Goal: Information Seeking & Learning: Check status

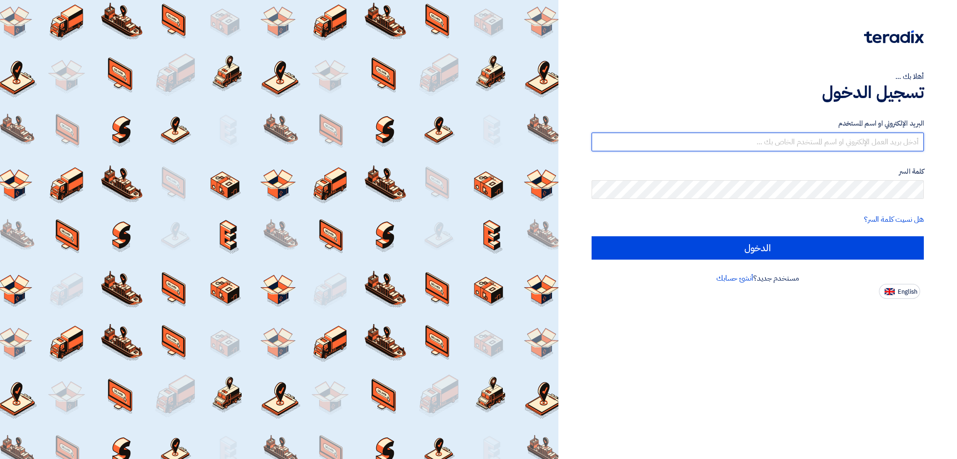
type input "[EMAIL_ADDRESS][DOMAIN_NAME]"
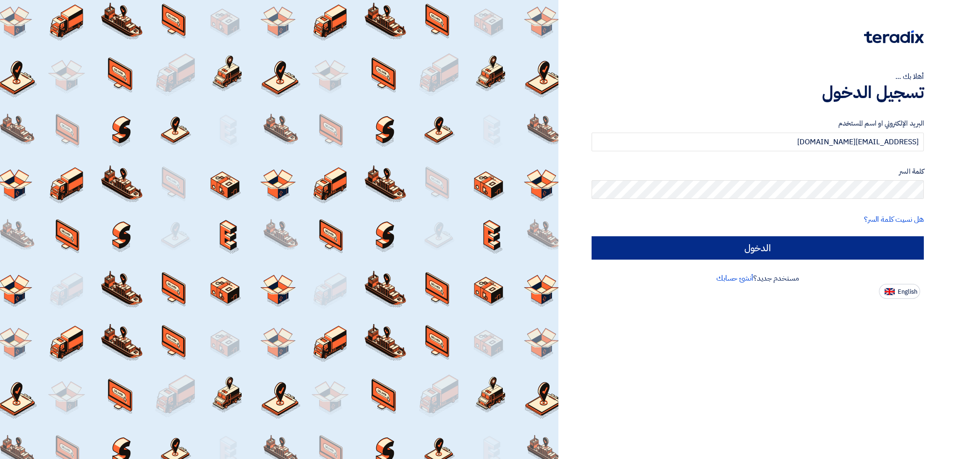
drag, startPoint x: 0, startPoint y: 0, endPoint x: 646, endPoint y: 249, distance: 692.2
click at [646, 249] on div "البريد الإلكتروني او اسم المستخدم [EMAIL_ADDRESS][DOMAIN_NAME] كلمة السر هل نسي…" at bounding box center [757, 189] width 332 height 168
click at [646, 249] on input "الدخول" at bounding box center [757, 247] width 332 height 23
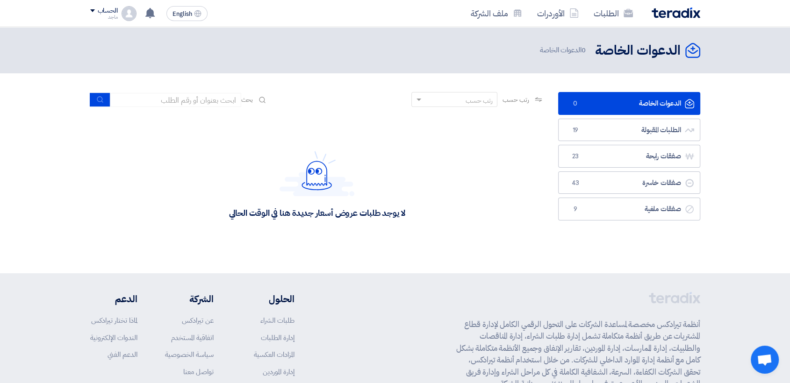
drag, startPoint x: 576, startPoint y: 89, endPoint x: 480, endPoint y: 74, distance: 97.4
click at [480, 74] on section "الدعوات الخاصة الدعوات الخاصة 0 الطلبات المقبولة الطلبات المقبولة 19 صفقات رابح…" at bounding box center [395, 173] width 790 height 200
click at [557, 12] on link "الأوردرات" at bounding box center [557, 13] width 57 height 22
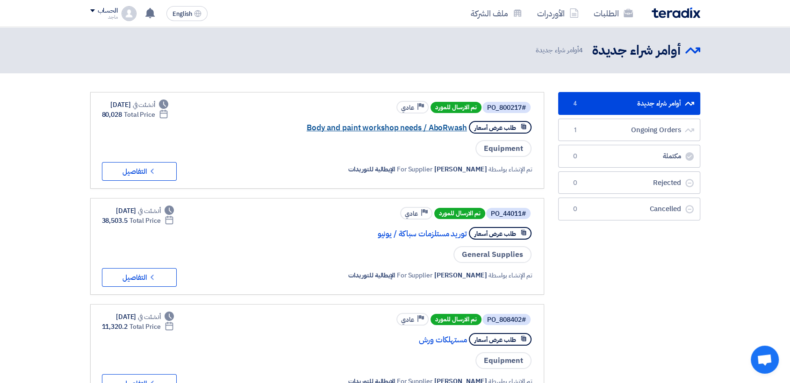
click at [443, 126] on link "Body and paint workshop needs / AboRwash" at bounding box center [373, 128] width 187 height 8
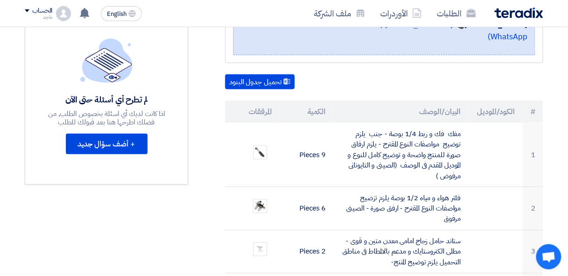
scroll to position [269, 0]
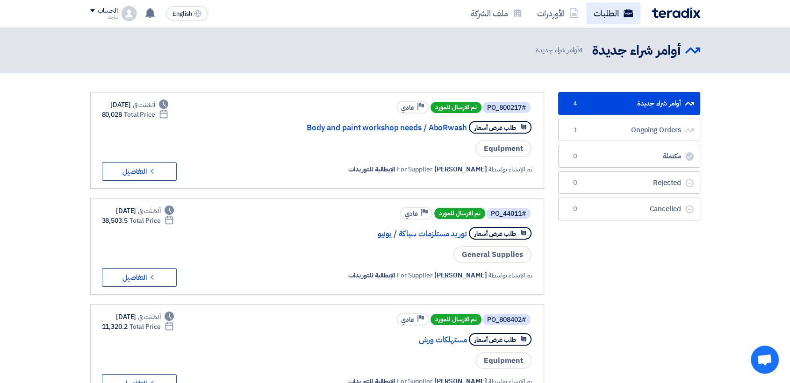
click at [606, 19] on link "الطلبات" at bounding box center [613, 13] width 54 height 22
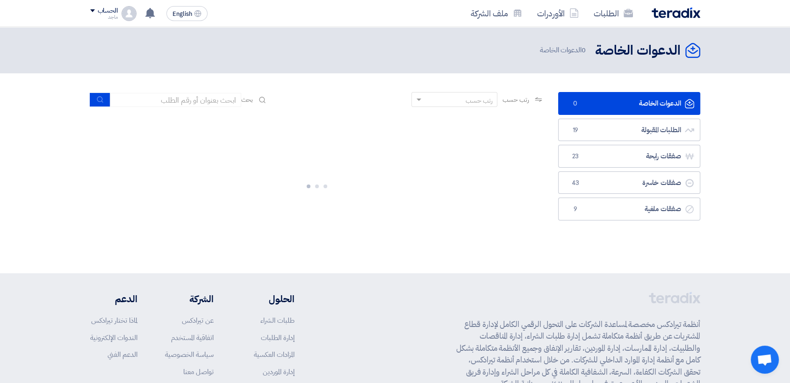
click at [658, 97] on link "الدعوات الخاصة الدعوات الخاصة 0" at bounding box center [629, 103] width 142 height 23
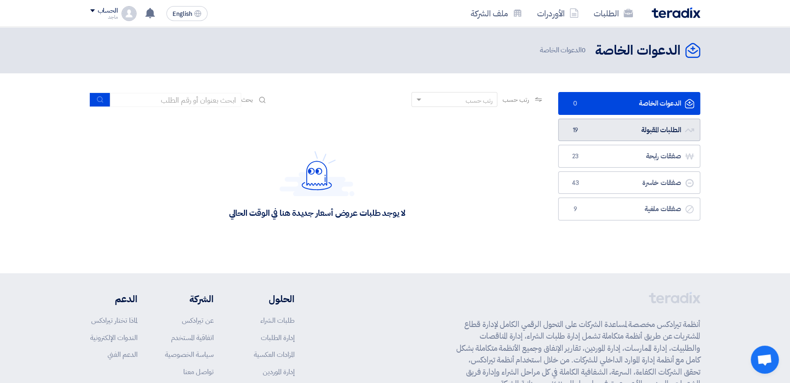
click at [600, 135] on link "الطلبات المقبولة الطلبات المقبولة 19" at bounding box center [629, 130] width 142 height 23
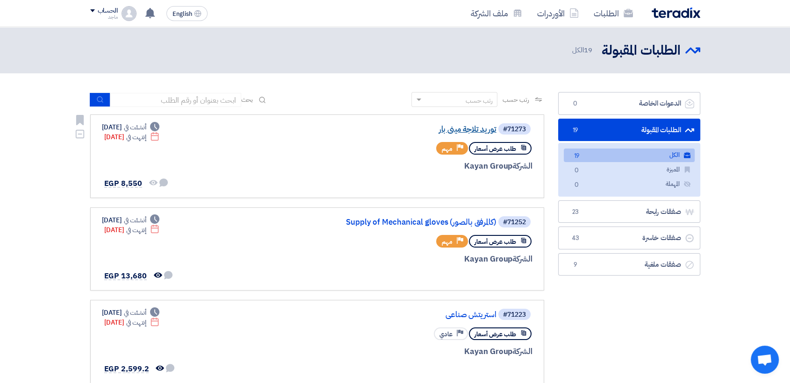
click at [471, 130] on link "توريد تلاجة مينى بار" at bounding box center [402, 129] width 187 height 8
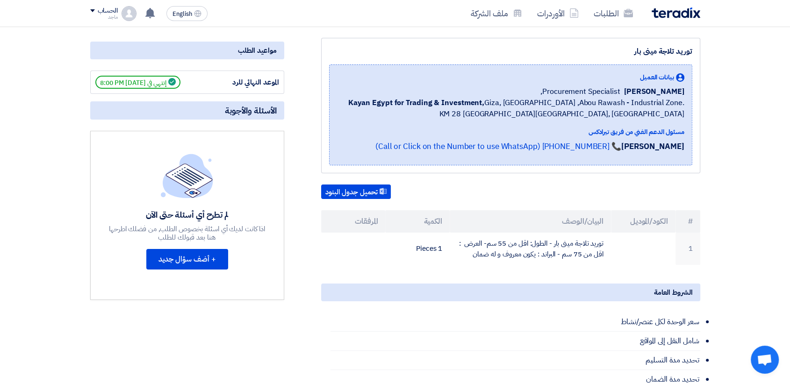
scroll to position [120, 0]
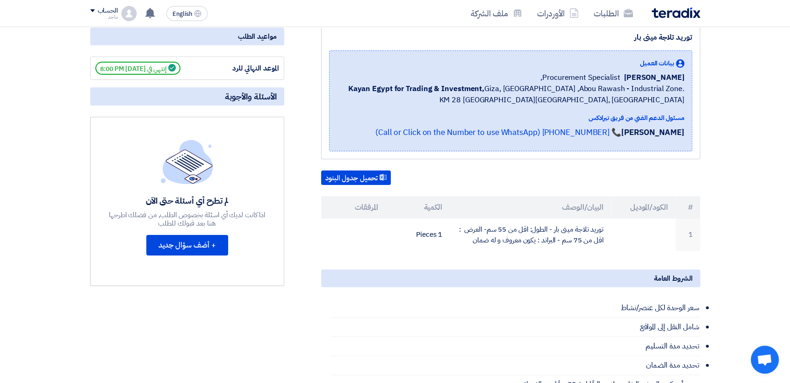
click at [433, 273] on div "الشروط العامة" at bounding box center [510, 279] width 379 height 18
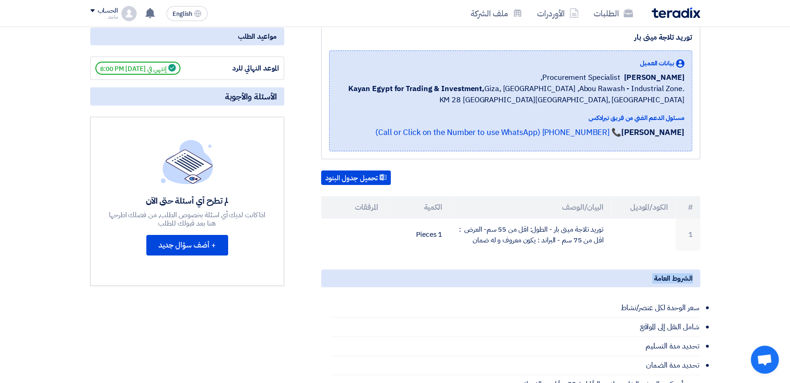
click at [433, 273] on div "الشروط العامة" at bounding box center [510, 279] width 379 height 18
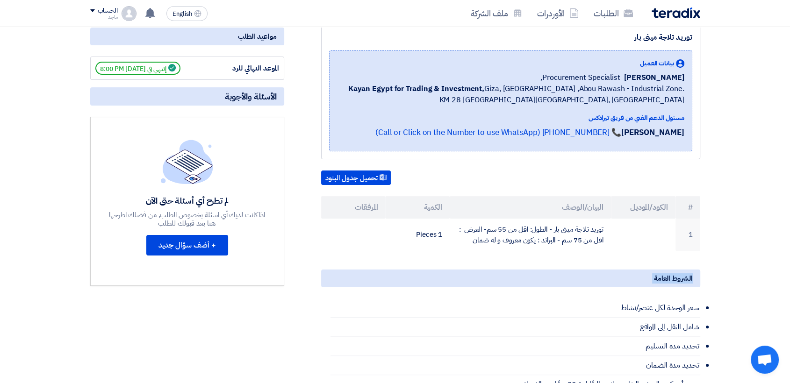
click at [433, 273] on div "الشروط العامة" at bounding box center [510, 279] width 379 height 18
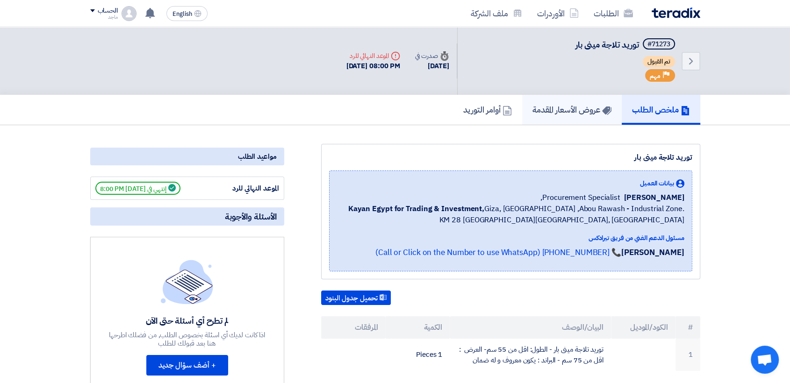
click at [569, 95] on link "عروض الأسعار المقدمة" at bounding box center [572, 110] width 100 height 30
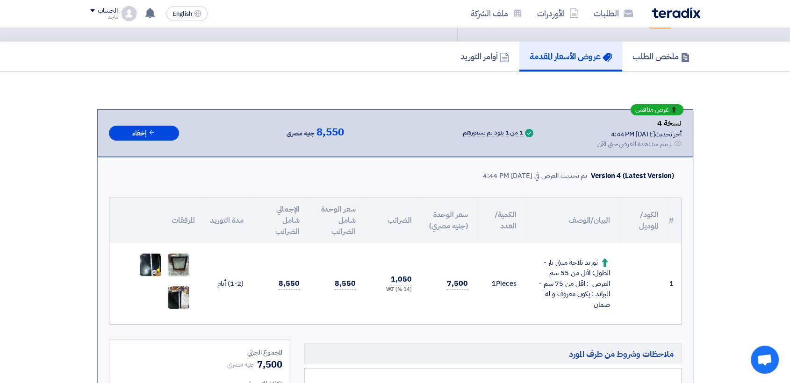
scroll to position [77, 0]
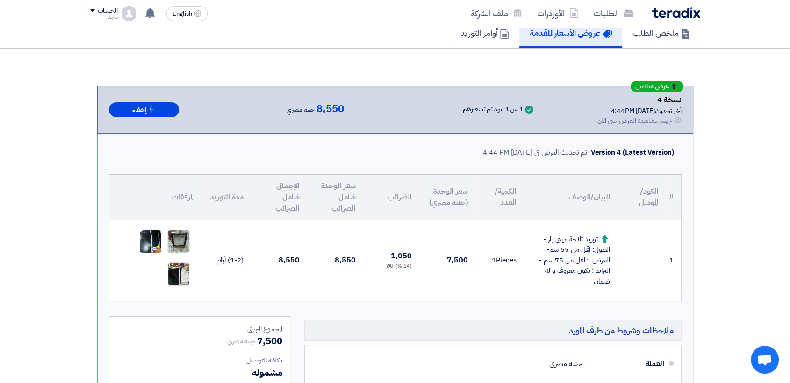
click at [176, 235] on img at bounding box center [178, 241] width 22 height 29
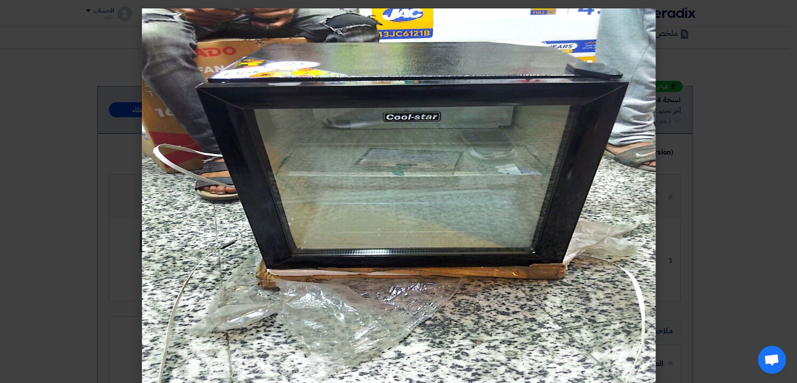
click at [763, 128] on modal-container at bounding box center [398, 191] width 797 height 383
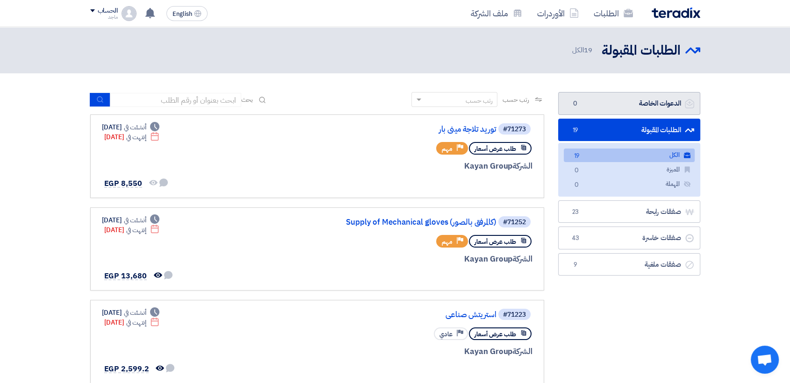
click at [573, 109] on link "الدعوات الخاصة الدعوات الخاصة 0" at bounding box center [629, 103] width 142 height 23
